Goal: Task Accomplishment & Management: Manage account settings

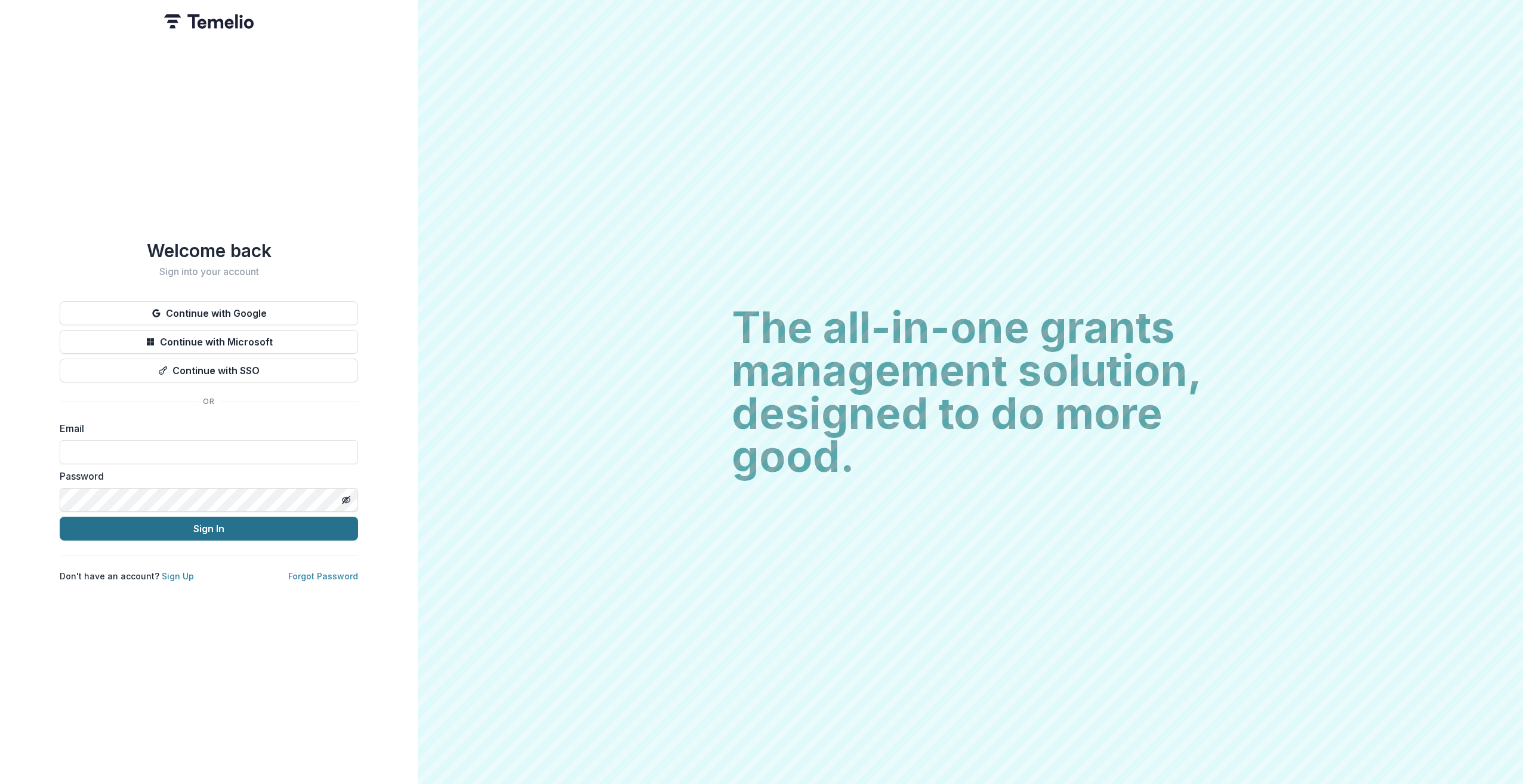
type input "**********"
click at [211, 526] on button "Sign In" at bounding box center [209, 528] width 298 height 24
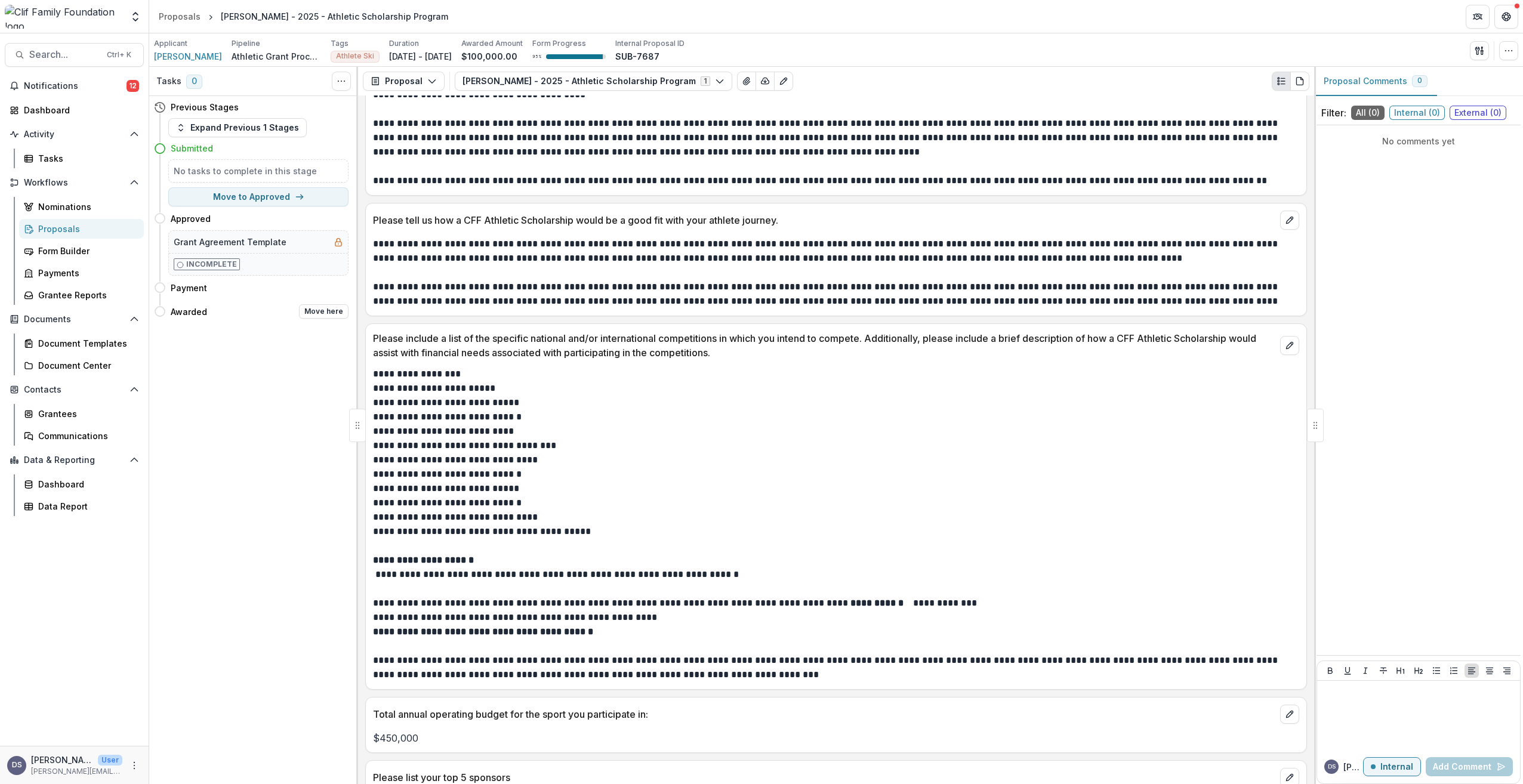
scroll to position [1009, 0]
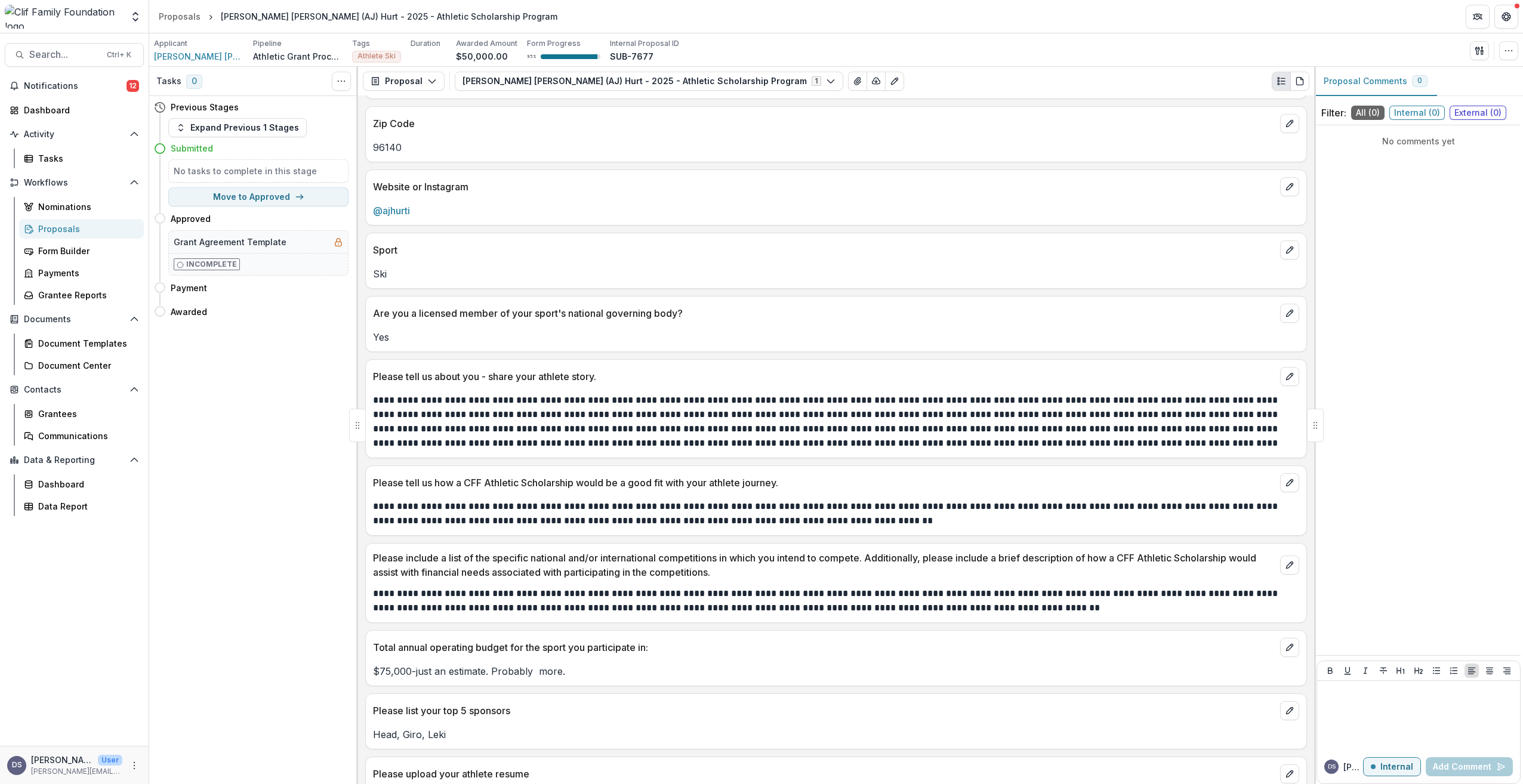
scroll to position [716, 0]
